Goal: Task Accomplishment & Management: Use online tool/utility

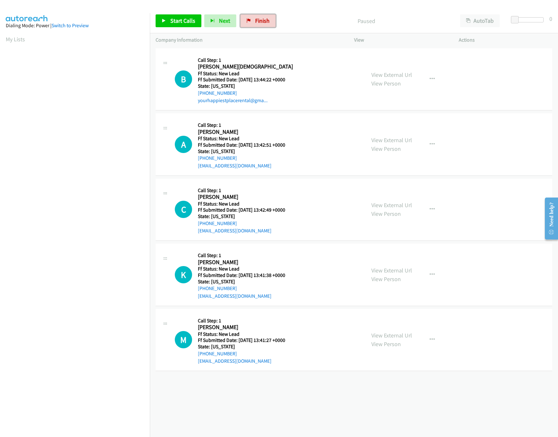
drag, startPoint x: 271, startPoint y: 19, endPoint x: 317, endPoint y: 31, distance: 47.8
click at [271, 19] on link "Finish" at bounding box center [257, 20] width 35 height 13
click at [327, 398] on div "+1 415-964-1034 Call failed - Please reload the list and try again The Callbar …" at bounding box center [354, 242] width 408 height 390
click at [389, 144] on div "View External Url View Person" at bounding box center [391, 144] width 41 height 17
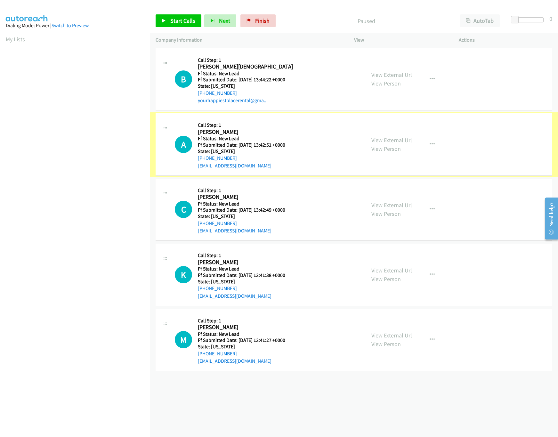
click at [399, 136] on link "View External Url" at bounding box center [391, 139] width 41 height 7
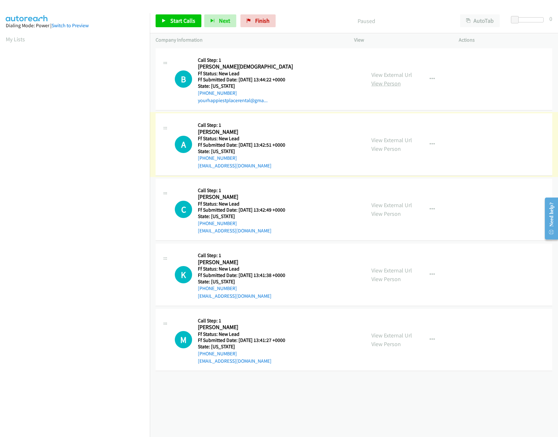
click at [387, 80] on link "View Person" at bounding box center [385, 83] width 29 height 7
click at [391, 74] on link "View External Url" at bounding box center [391, 74] width 41 height 7
click at [188, 27] on link "Start Calls" at bounding box center [179, 20] width 46 height 13
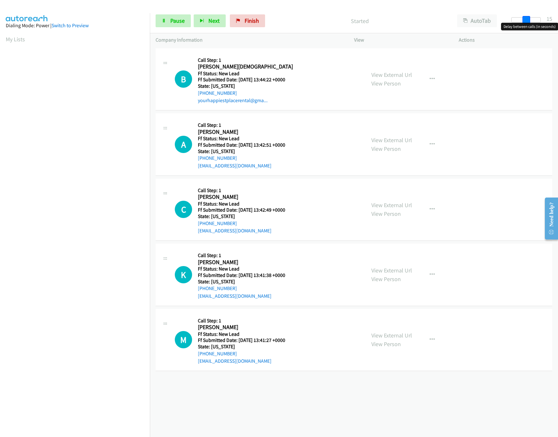
drag, startPoint x: 520, startPoint y: 20, endPoint x: 531, endPoint y: 20, distance: 11.8
click at [531, 20] on div at bounding box center [525, 19] width 29 height 5
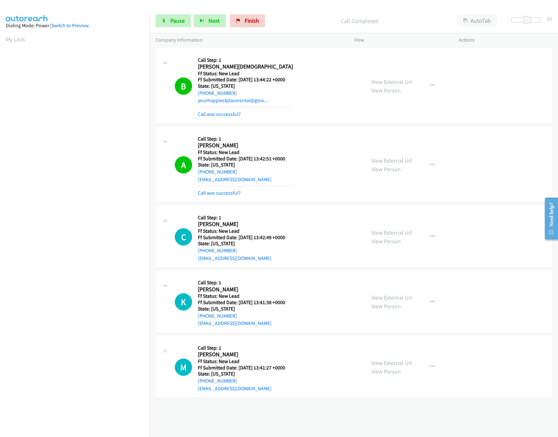
click at [384, 237] on div "View External Url View Person" at bounding box center [391, 236] width 41 height 17
click at [388, 229] on div "View External Url View Person" at bounding box center [391, 236] width 41 height 17
click at [391, 230] on link "View External Url" at bounding box center [391, 232] width 41 height 7
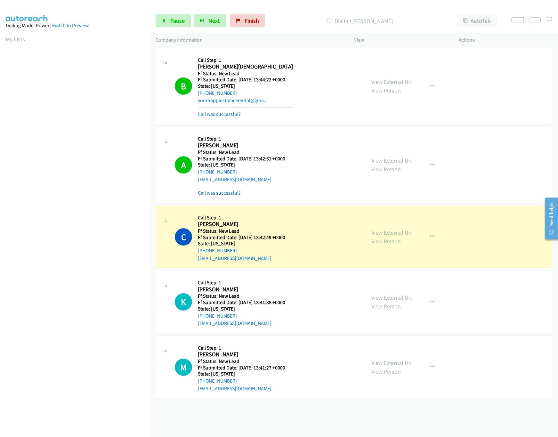
click at [384, 296] on link "View External Url" at bounding box center [391, 297] width 41 height 7
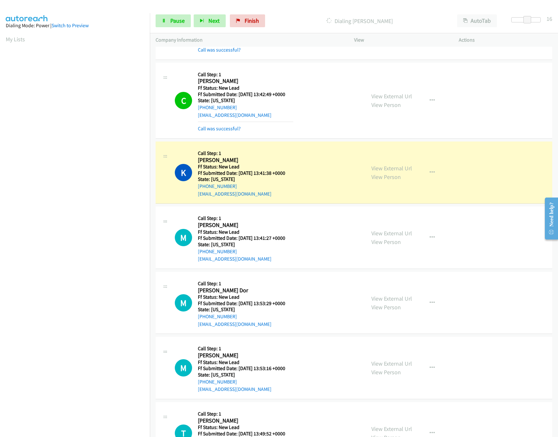
scroll to position [184, 0]
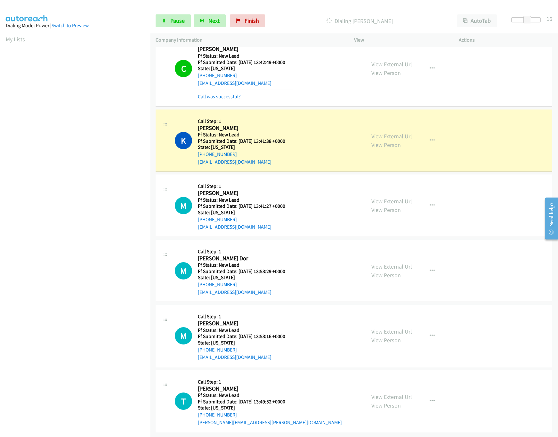
drag, startPoint x: 340, startPoint y: 184, endPoint x: 342, endPoint y: 188, distance: 4.2
click at [340, 184] on div "M Callback Scheduled Call Step: 1 Marybeth Williams America/New_York Ff Status:…" at bounding box center [267, 205] width 185 height 51
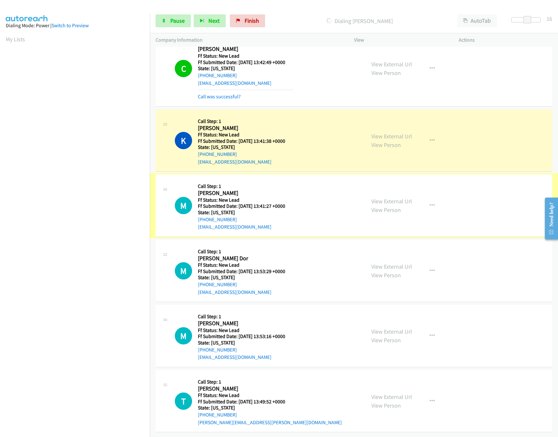
click at [375, 198] on link "View External Url" at bounding box center [391, 201] width 41 height 7
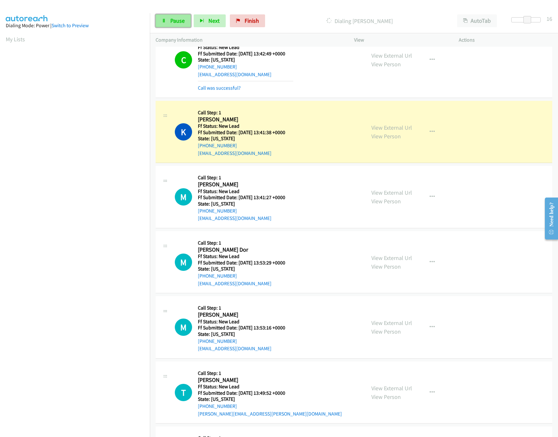
click at [181, 23] on span "Pause" at bounding box center [177, 20] width 14 height 7
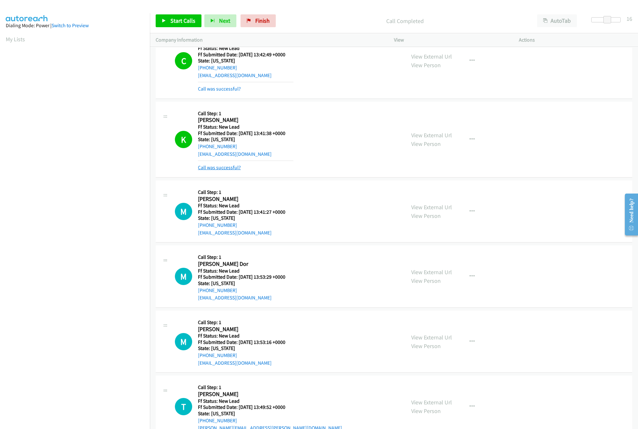
click at [226, 168] on link "Call was successful?" at bounding box center [219, 168] width 43 height 6
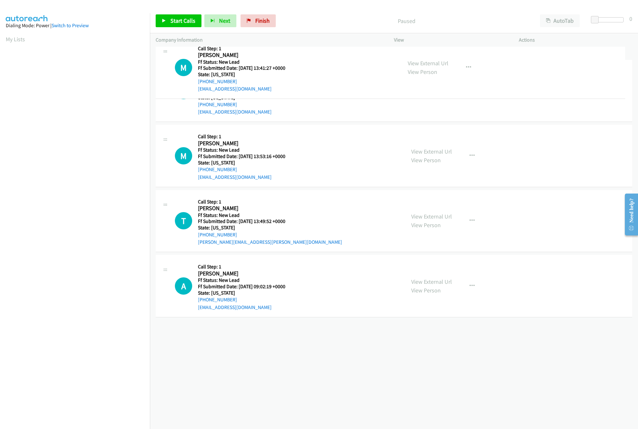
drag, startPoint x: 261, startPoint y: 281, endPoint x: 299, endPoint y: 72, distance: 212.4
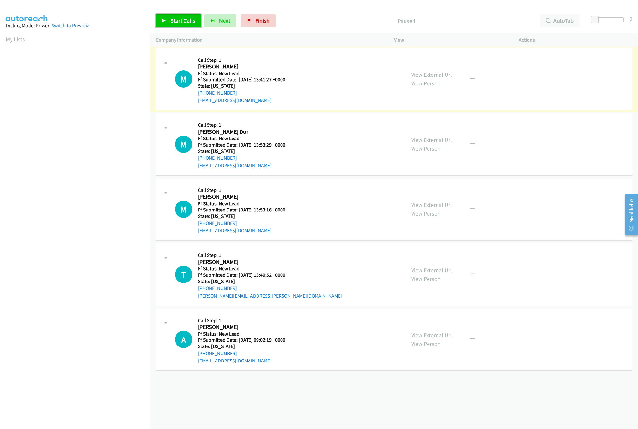
click at [189, 27] on link "Start Calls" at bounding box center [179, 20] width 46 height 13
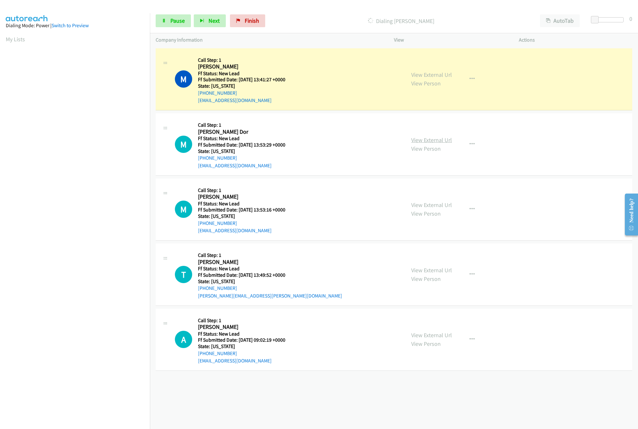
click at [441, 140] on link "View External Url" at bounding box center [431, 139] width 41 height 7
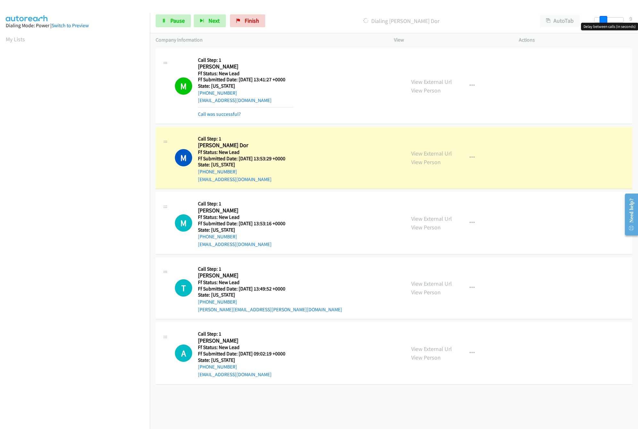
drag, startPoint x: 595, startPoint y: 19, endPoint x: 611, endPoint y: 20, distance: 15.7
click at [611, 20] on div at bounding box center [608, 19] width 29 height 5
click at [323, 215] on div "M Callback Scheduled Call Step: 1 Maritza Amoretti America/New_York Ff Status: …" at bounding box center [287, 223] width 225 height 51
click at [430, 221] on link "View External Url" at bounding box center [431, 218] width 41 height 7
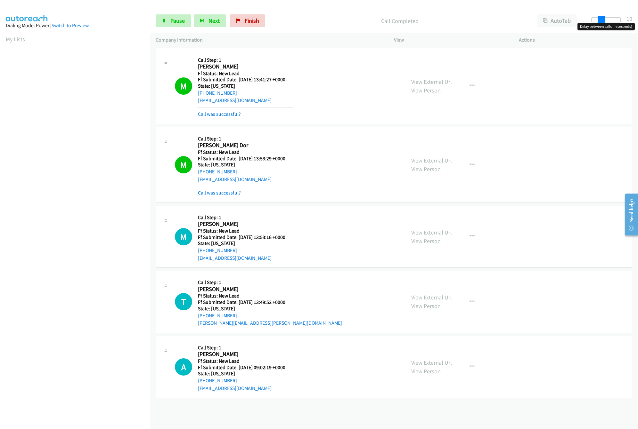
click at [601, 22] on body "Start Calls Pause Next Finish Call Completed AutoTab AutoTab 10 Company Informa…" at bounding box center [319, 15] width 638 height 30
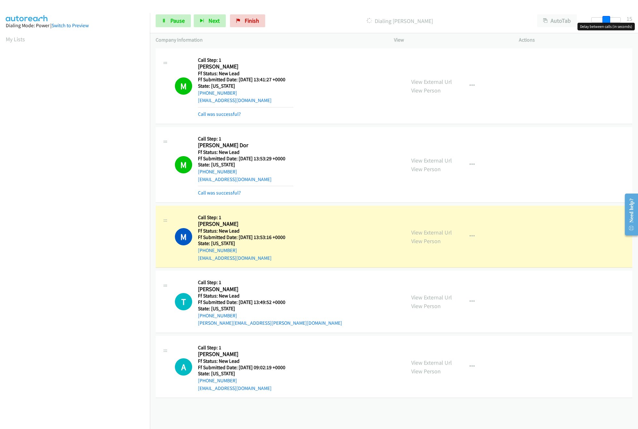
drag, startPoint x: 600, startPoint y: 20, endPoint x: 605, endPoint y: 20, distance: 4.8
click at [605, 20] on span at bounding box center [606, 20] width 8 height 8
click at [437, 295] on link "View External Url" at bounding box center [431, 297] width 41 height 7
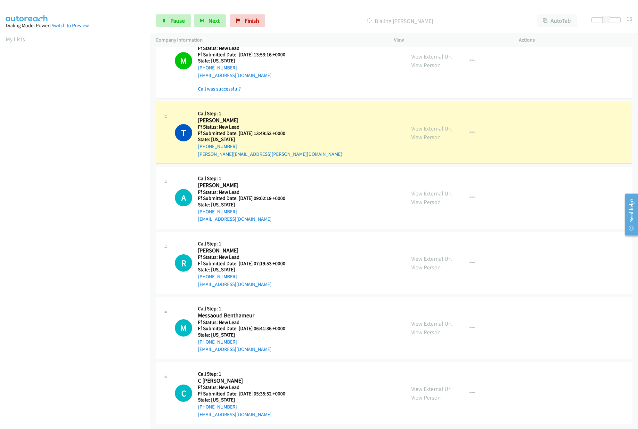
scroll to position [191, 0]
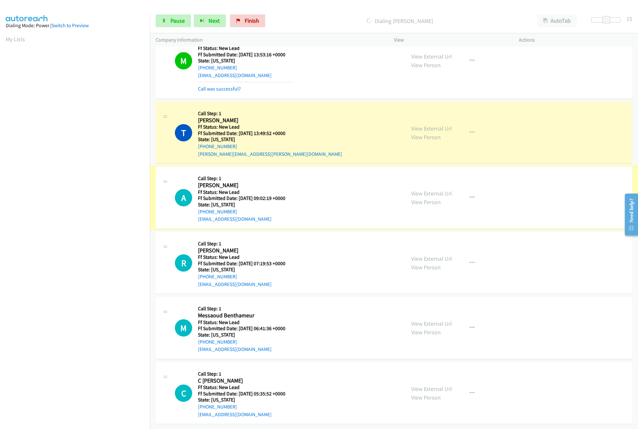
click at [443, 190] on link "View External Url" at bounding box center [431, 193] width 41 height 7
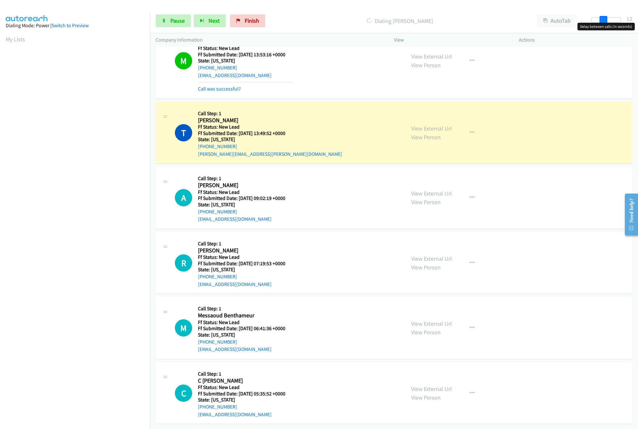
drag, startPoint x: 607, startPoint y: 20, endPoint x: 625, endPoint y: 86, distance: 69.3
click at [603, 21] on span at bounding box center [603, 20] width 8 height 8
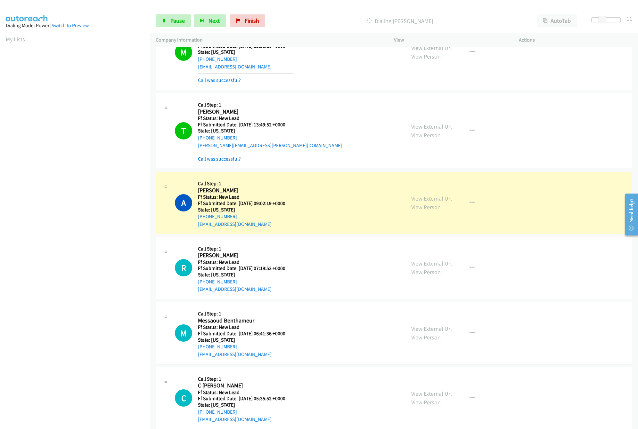
click at [420, 266] on link "View External Url" at bounding box center [431, 263] width 41 height 7
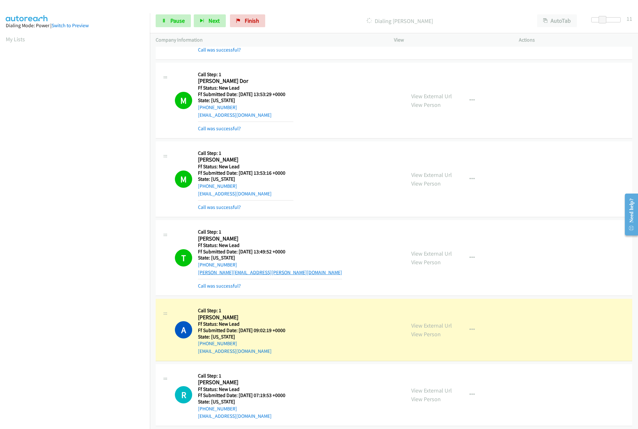
scroll to position [63, 0]
click at [229, 211] on link "Call was successful?" at bounding box center [219, 208] width 43 height 6
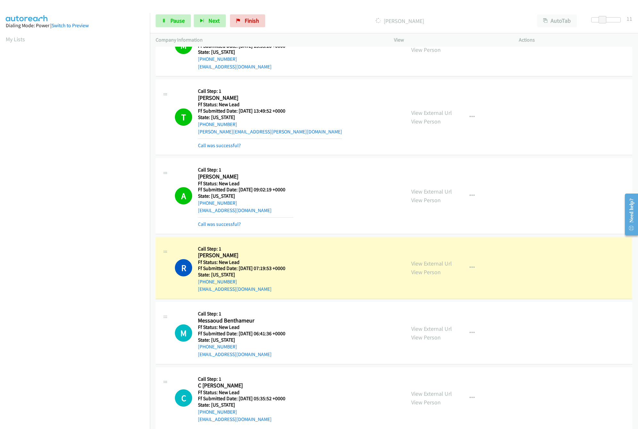
scroll to position [206, 0]
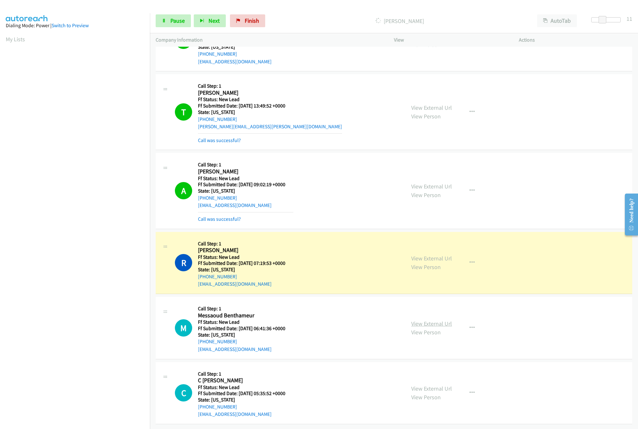
click at [442, 320] on link "View External Url" at bounding box center [431, 323] width 41 height 7
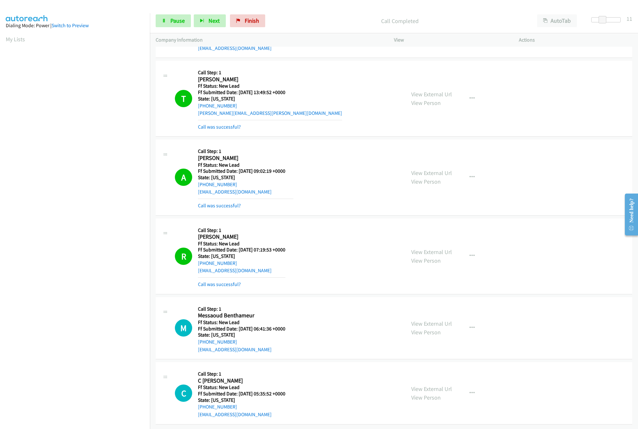
scroll to position [219, 0]
click at [231, 281] on link "Call was successful?" at bounding box center [219, 284] width 43 height 6
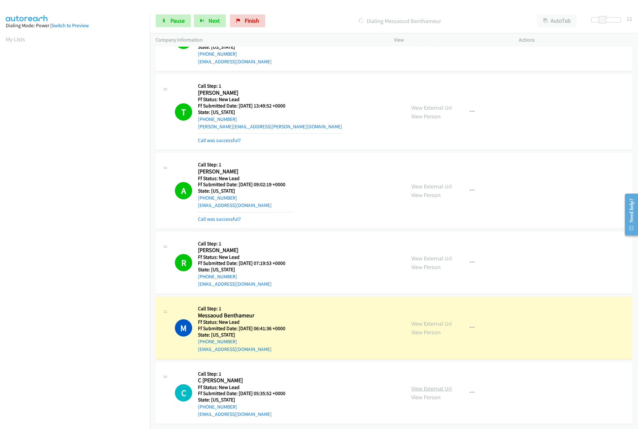
click at [425, 385] on link "View External Url" at bounding box center [431, 388] width 41 height 7
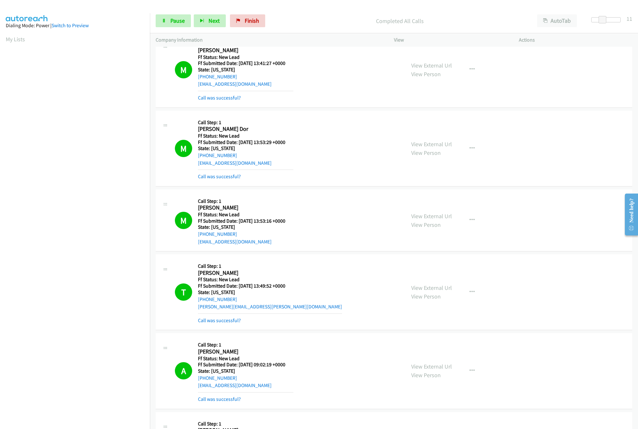
scroll to position [0, 0]
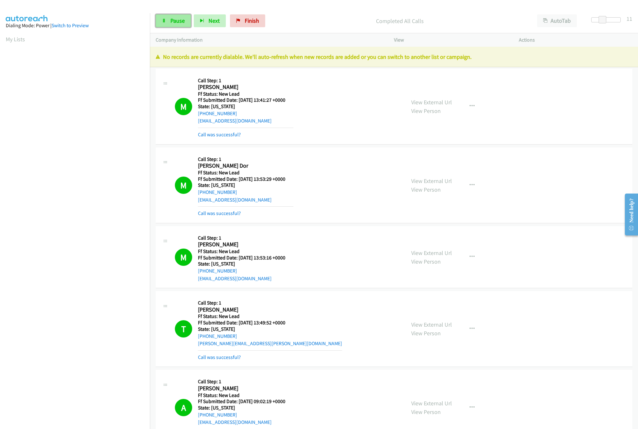
click at [165, 24] on link "Pause" at bounding box center [173, 20] width 35 height 13
click at [256, 28] on div "Start Calls Pause Next Finish Paused AutoTab AutoTab 11" at bounding box center [394, 21] width 488 height 25
drag, startPoint x: 256, startPoint y: 27, endPoint x: 335, endPoint y: 31, distance: 79.2
click at [256, 27] on link "Finish" at bounding box center [257, 20] width 35 height 13
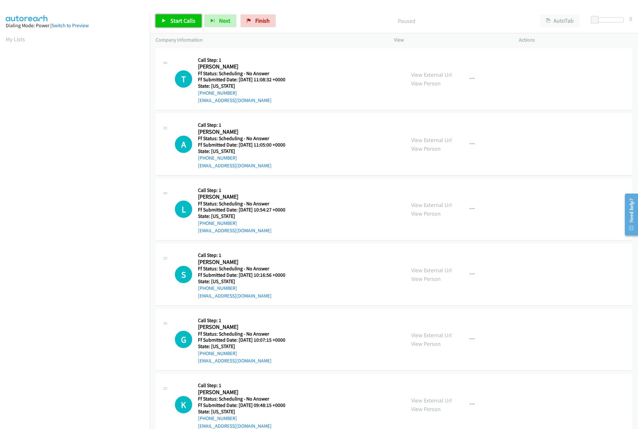
click at [188, 22] on span "Start Calls" at bounding box center [182, 20] width 25 height 7
click at [429, 70] on div "View External Url View Person" at bounding box center [431, 78] width 41 height 17
click at [432, 75] on link "View External Url" at bounding box center [431, 74] width 41 height 7
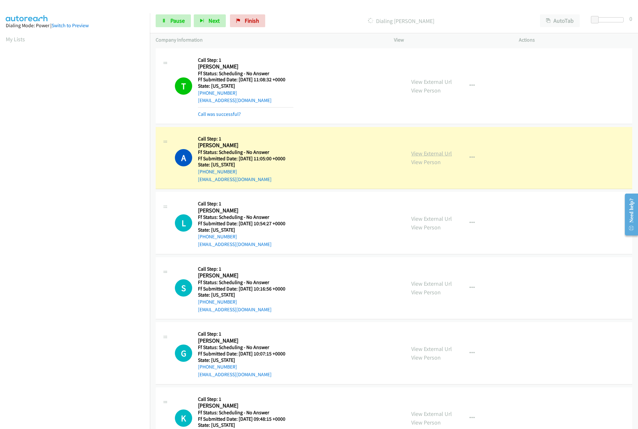
click at [411, 153] on link "View External Url" at bounding box center [431, 153] width 41 height 7
click at [422, 221] on link "View External Url" at bounding box center [431, 218] width 41 height 7
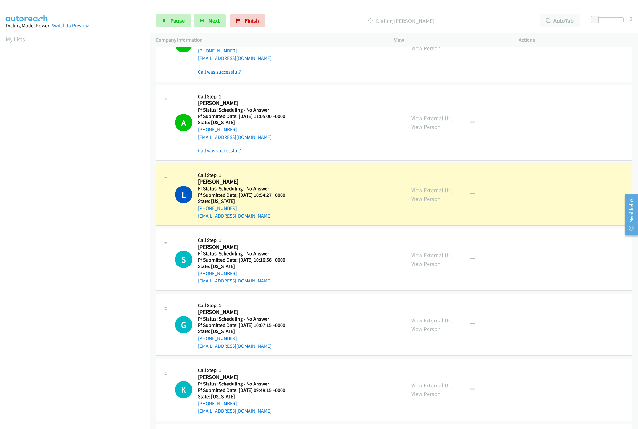
scroll to position [64, 0]
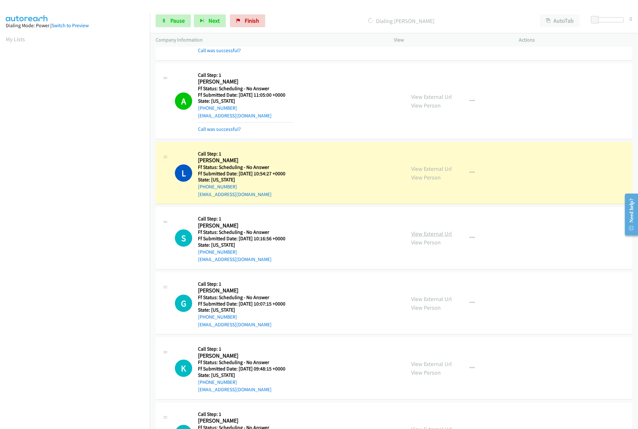
click at [430, 236] on link "View External Url" at bounding box center [431, 233] width 41 height 7
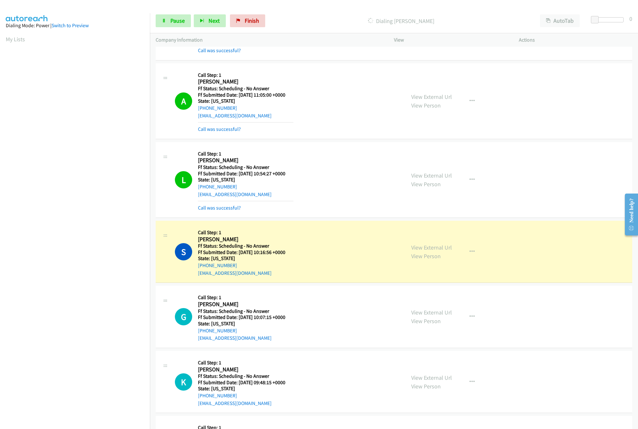
scroll to position [256, 0]
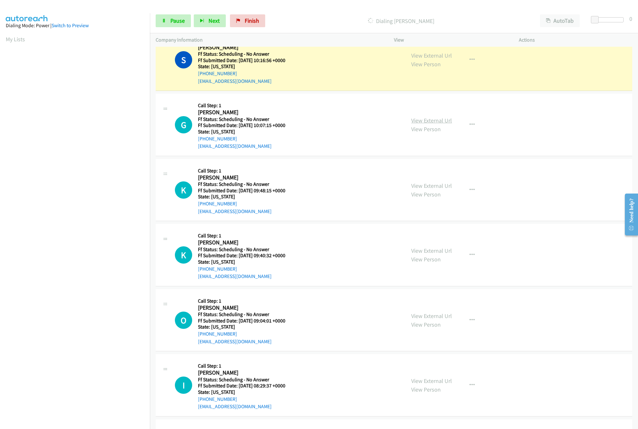
click at [412, 119] on link "View External Url" at bounding box center [431, 120] width 41 height 7
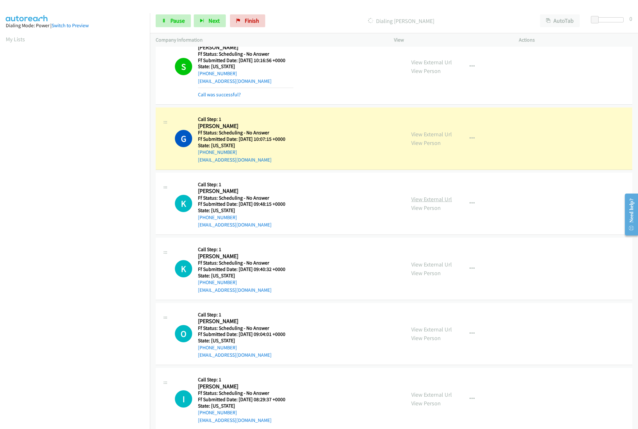
click at [439, 198] on link "View External Url" at bounding box center [431, 199] width 41 height 7
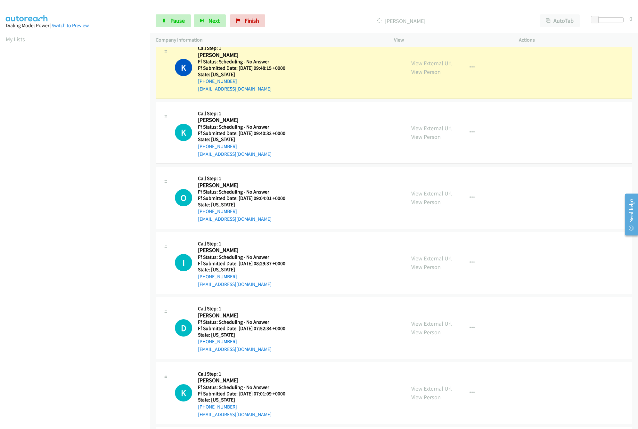
scroll to position [384, 0]
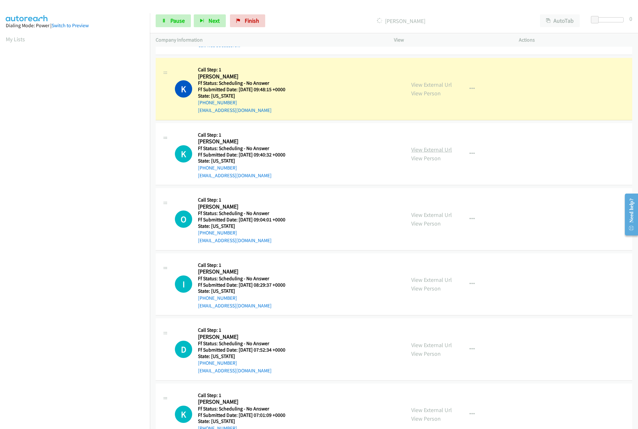
click at [421, 150] on link "View External Url" at bounding box center [431, 149] width 41 height 7
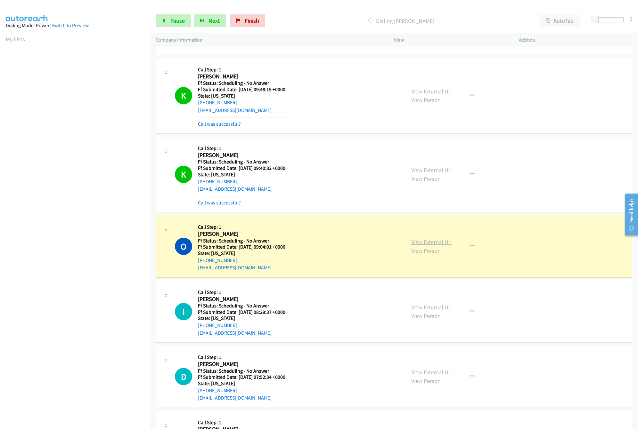
click at [444, 244] on link "View External Url" at bounding box center [431, 241] width 41 height 7
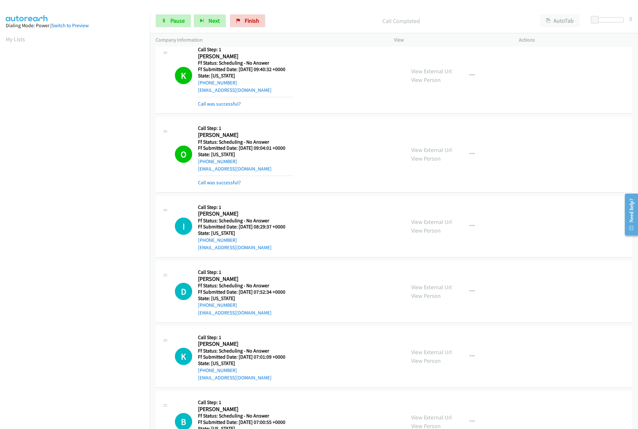
scroll to position [512, 0]
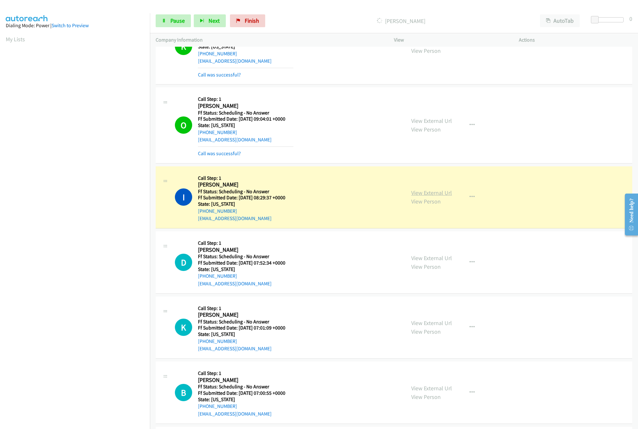
click at [436, 192] on link "View External Url" at bounding box center [431, 192] width 41 height 7
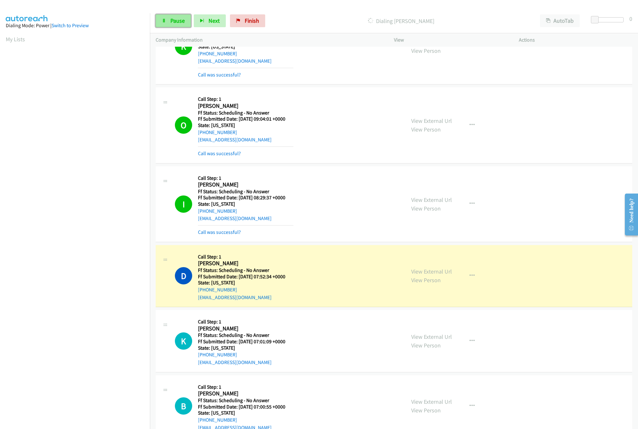
click at [169, 18] on link "Pause" at bounding box center [173, 20] width 35 height 13
click at [330, 279] on div "D Callback Scheduled Call Step: 1 [PERSON_NAME] America/New_York Ff Status: Sch…" at bounding box center [287, 276] width 225 height 51
click at [416, 273] on link "View External Url" at bounding box center [431, 271] width 41 height 7
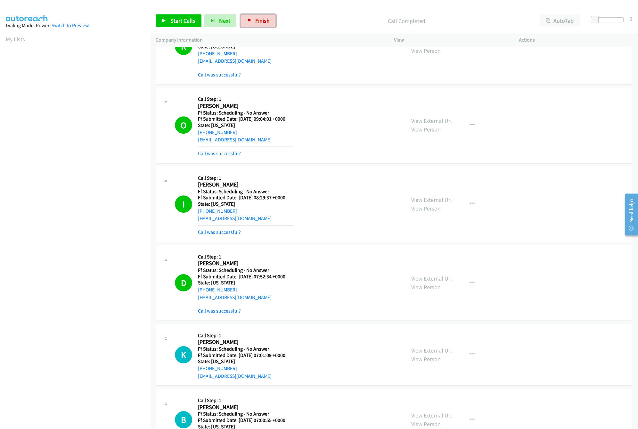
click at [255, 18] on span "Finish" at bounding box center [262, 20] width 14 height 7
